Goal: Task Accomplishment & Management: Use online tool/utility

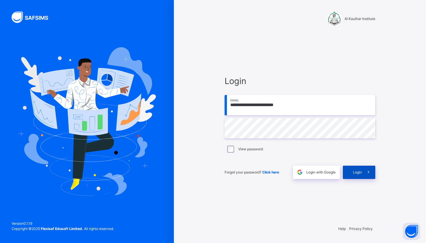
click at [353, 168] on div "Login" at bounding box center [359, 172] width 32 height 13
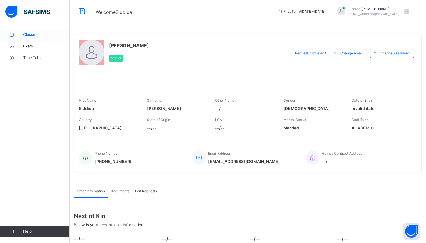
click at [35, 35] on span "Classes" at bounding box center [46, 35] width 46 height 6
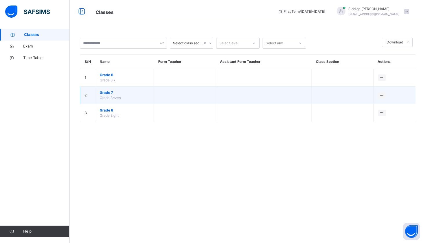
click at [120, 97] on span "Grade Seven" at bounding box center [110, 98] width 21 height 4
click at [110, 92] on span "Grade 7" at bounding box center [125, 92] width 50 height 5
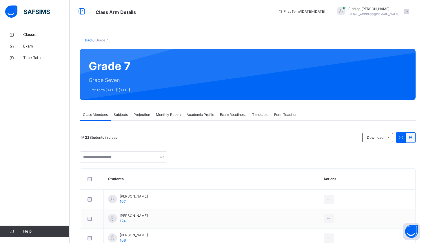
scroll to position [3, 0]
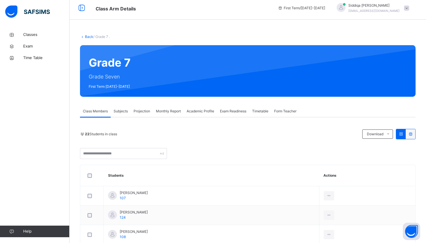
click at [124, 113] on span "Subjects" at bounding box center [121, 111] width 14 height 5
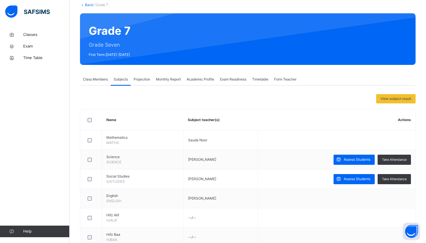
scroll to position [36, 0]
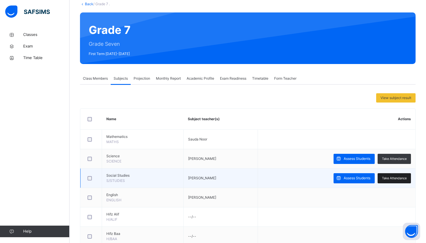
click at [385, 178] on span "Take Attendance" at bounding box center [394, 178] width 25 height 5
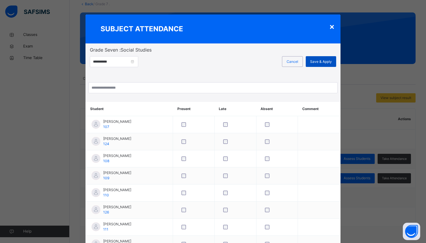
scroll to position [0, 0]
click at [329, 60] on span "Save & Apply" at bounding box center [321, 61] width 22 height 5
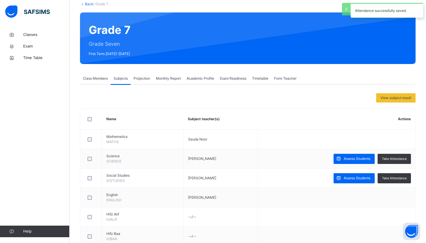
click at [147, 80] on span "Projection" at bounding box center [142, 78] width 17 height 5
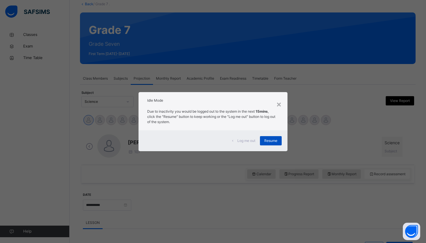
click at [279, 140] on div "Resume" at bounding box center [271, 140] width 22 height 9
